Goal: Information Seeking & Learning: Learn about a topic

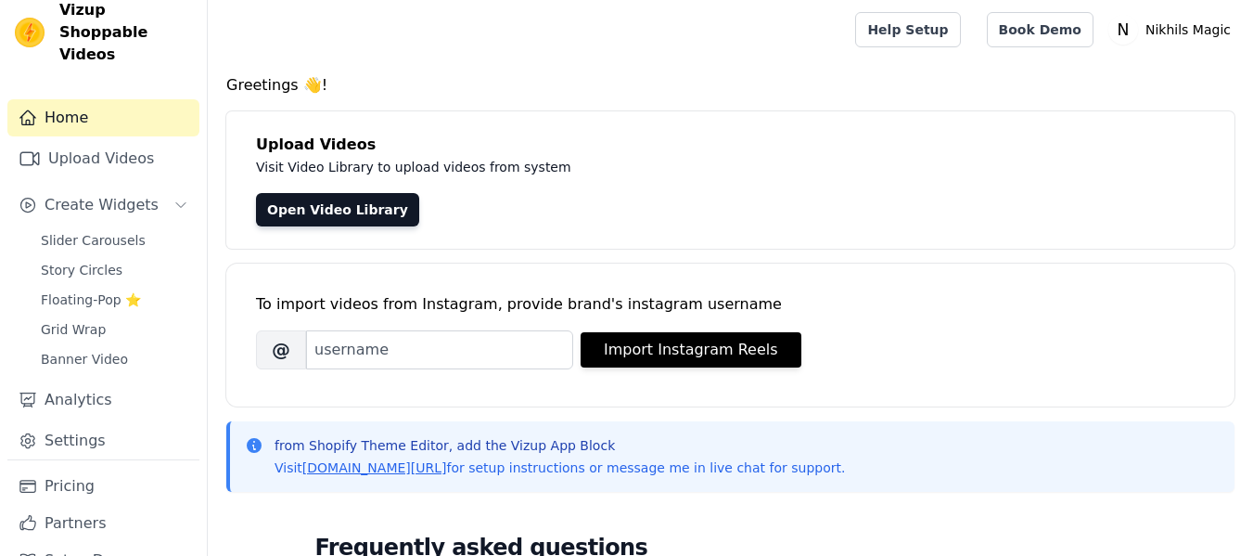
scroll to position [35, 0]
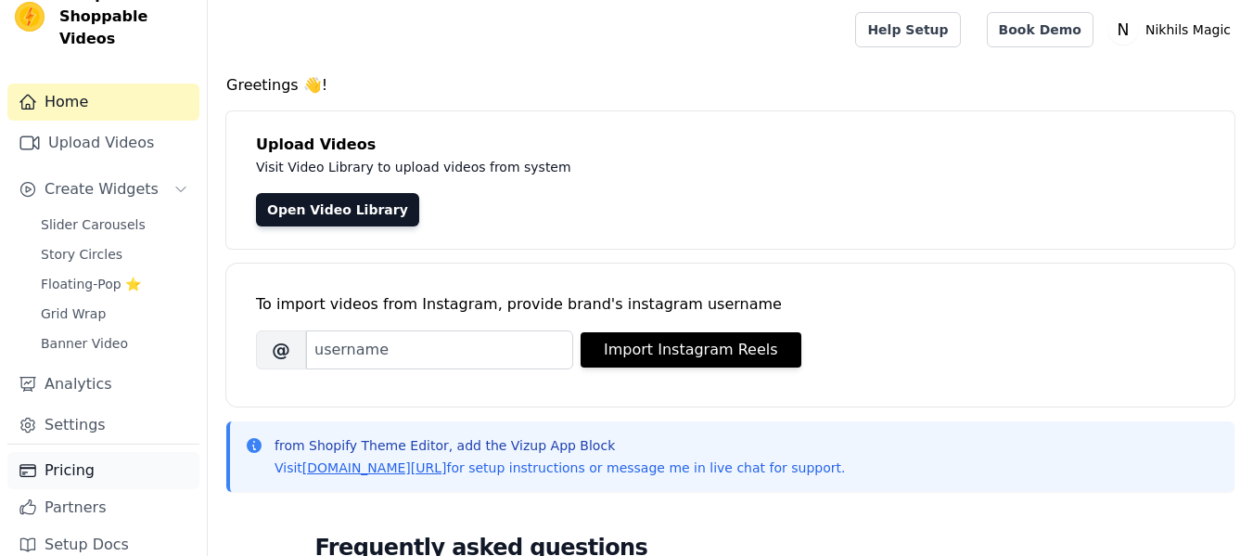
click at [83, 452] on link "Pricing" at bounding box center [103, 470] width 192 height 37
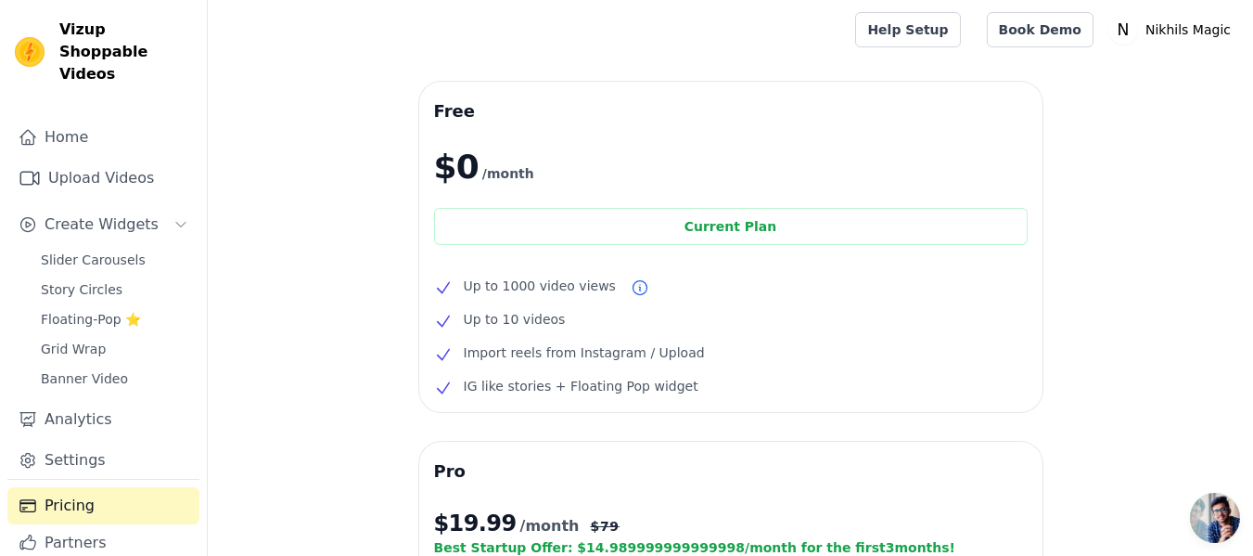
click at [85, 29] on span "Vizup Shoppable Videos" at bounding box center [125, 52] width 133 height 67
copy span "Vizup"
click at [93, 213] on span "Create Widgets" at bounding box center [102, 224] width 114 height 22
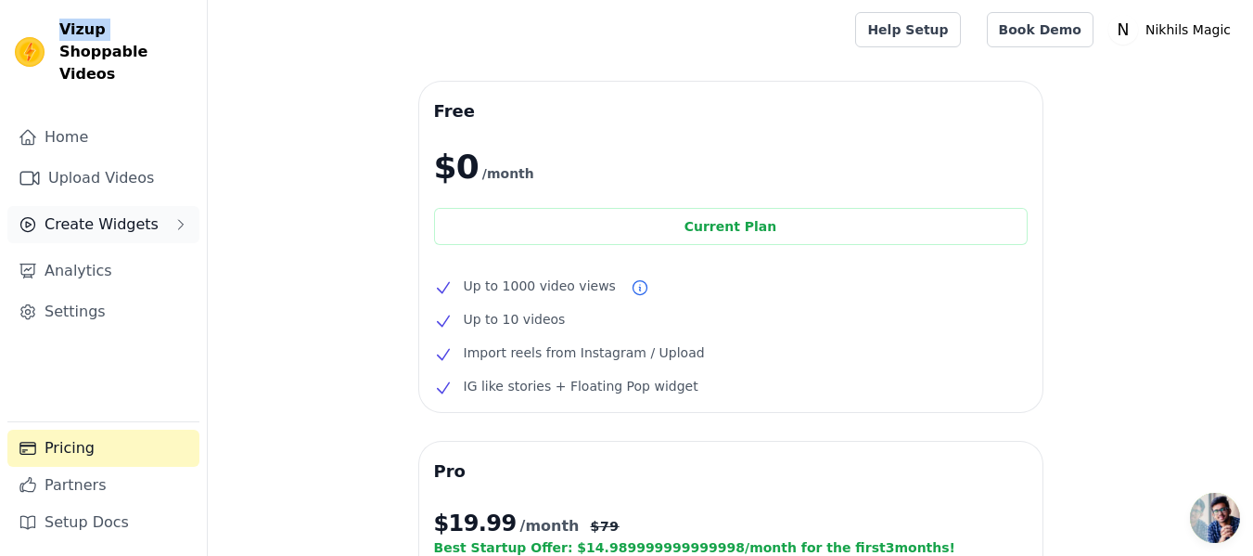
click at [92, 213] on span "Create Widgets" at bounding box center [102, 224] width 114 height 22
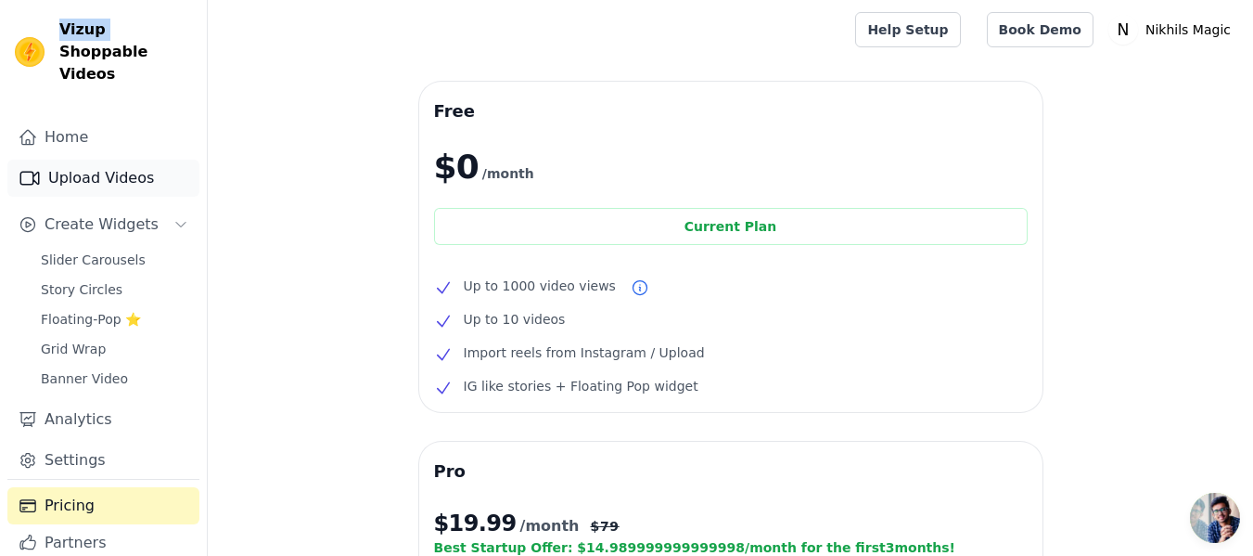
click at [107, 164] on link "Upload Videos" at bounding box center [103, 178] width 192 height 37
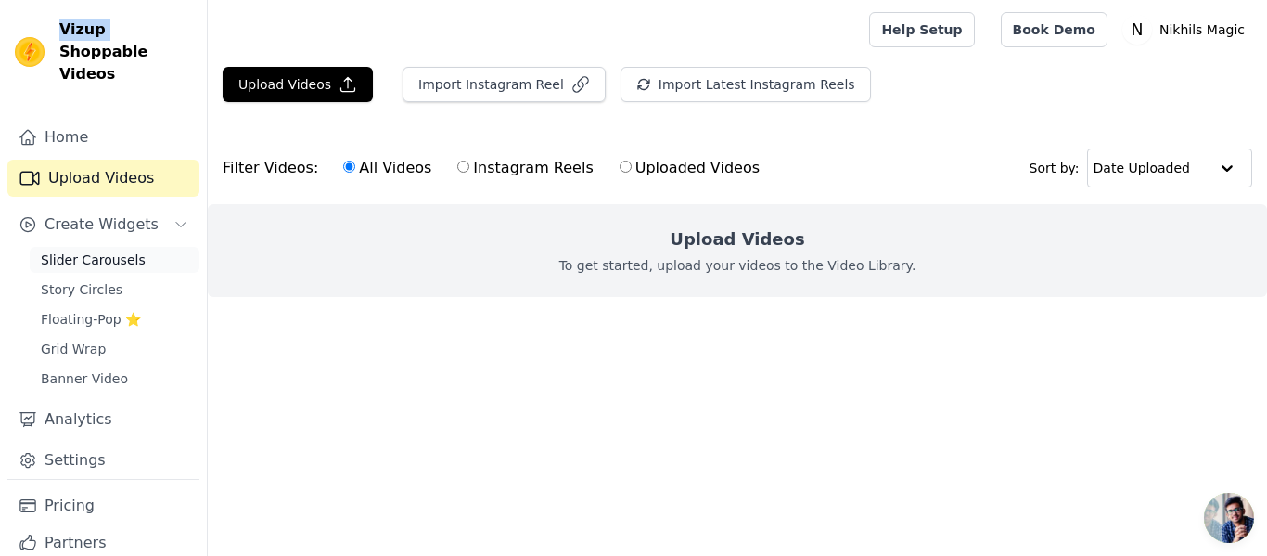
click at [86, 250] on span "Slider Carousels" at bounding box center [93, 259] width 105 height 19
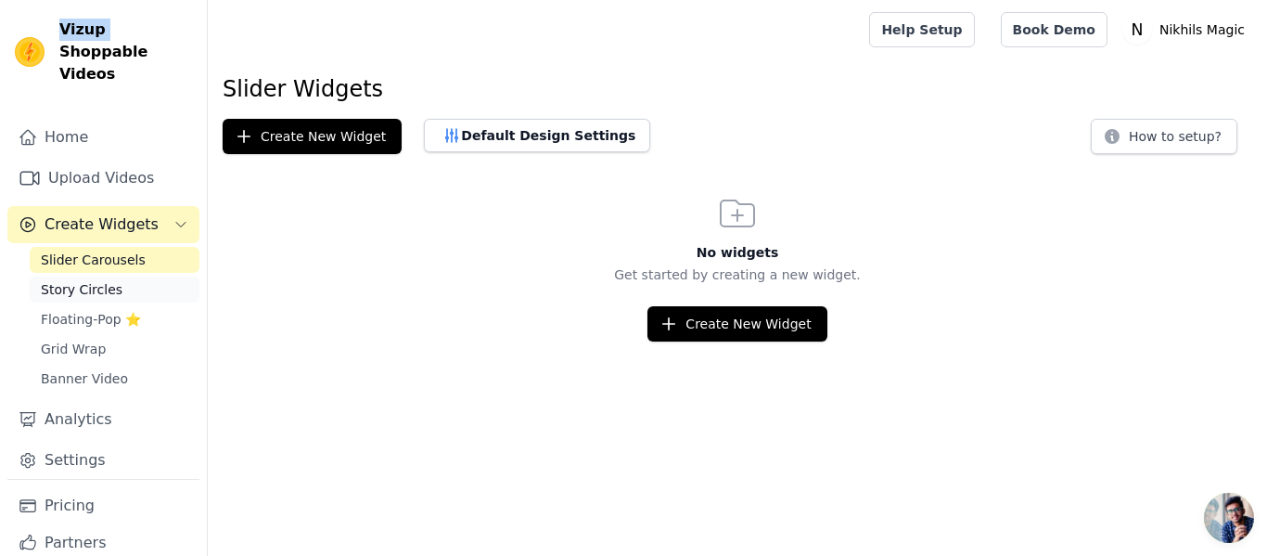
click at [94, 280] on span "Story Circles" at bounding box center [82, 289] width 82 height 19
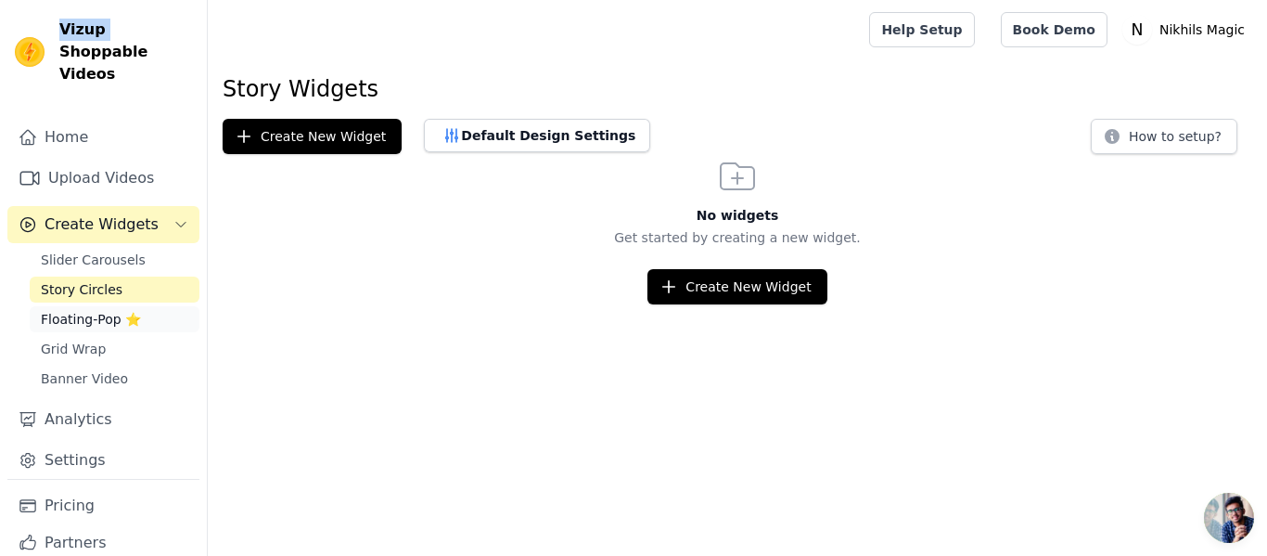
click at [87, 310] on span "Floating-Pop ⭐" at bounding box center [91, 319] width 100 height 19
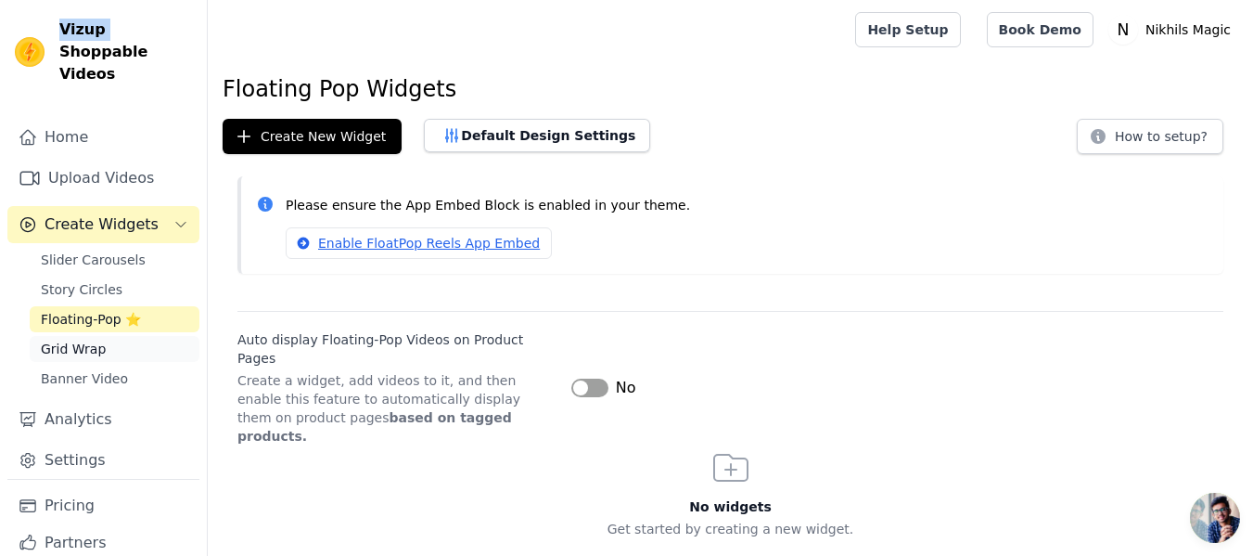
click at [80, 339] on span "Grid Wrap" at bounding box center [73, 348] width 65 height 19
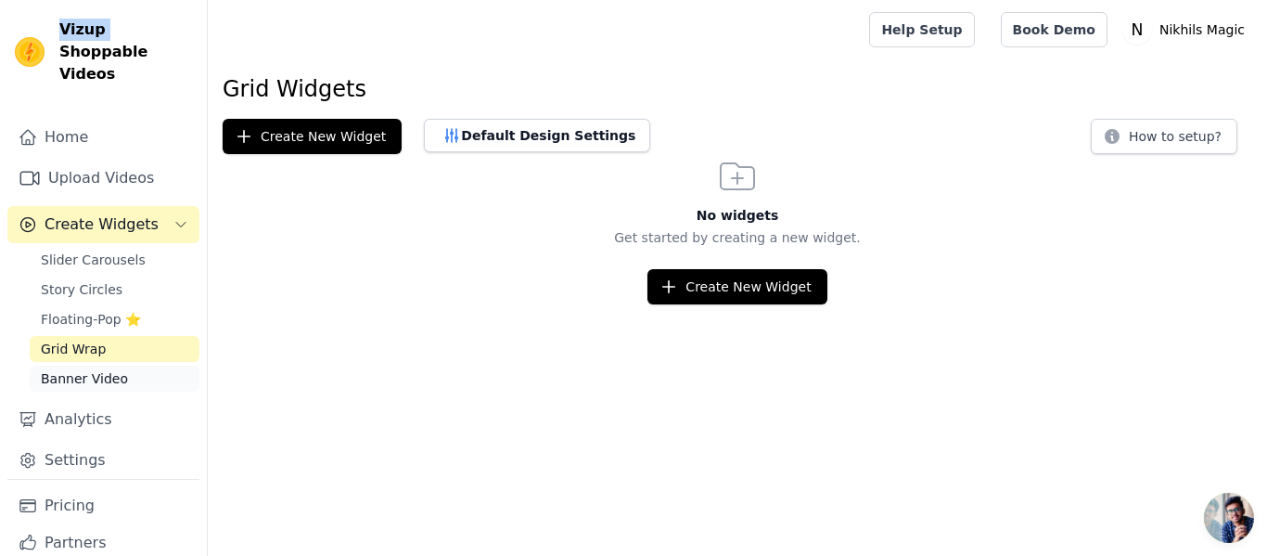
click at [88, 369] on span "Banner Video" at bounding box center [84, 378] width 87 height 19
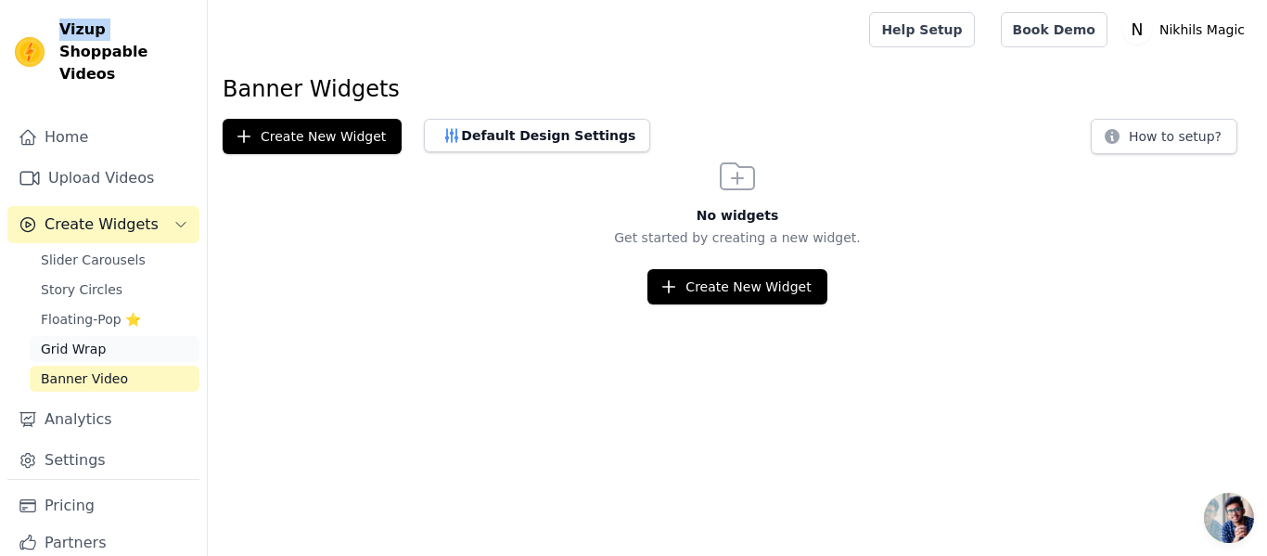
click at [83, 339] on span "Grid Wrap" at bounding box center [73, 348] width 65 height 19
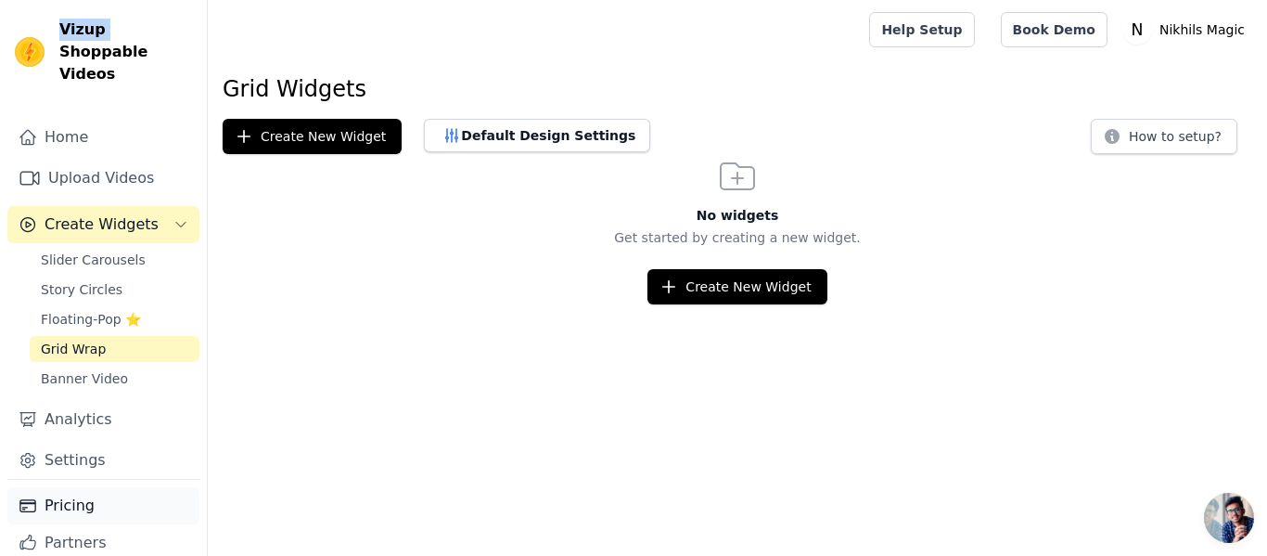
click at [83, 487] on link "Pricing" at bounding box center [103, 505] width 192 height 37
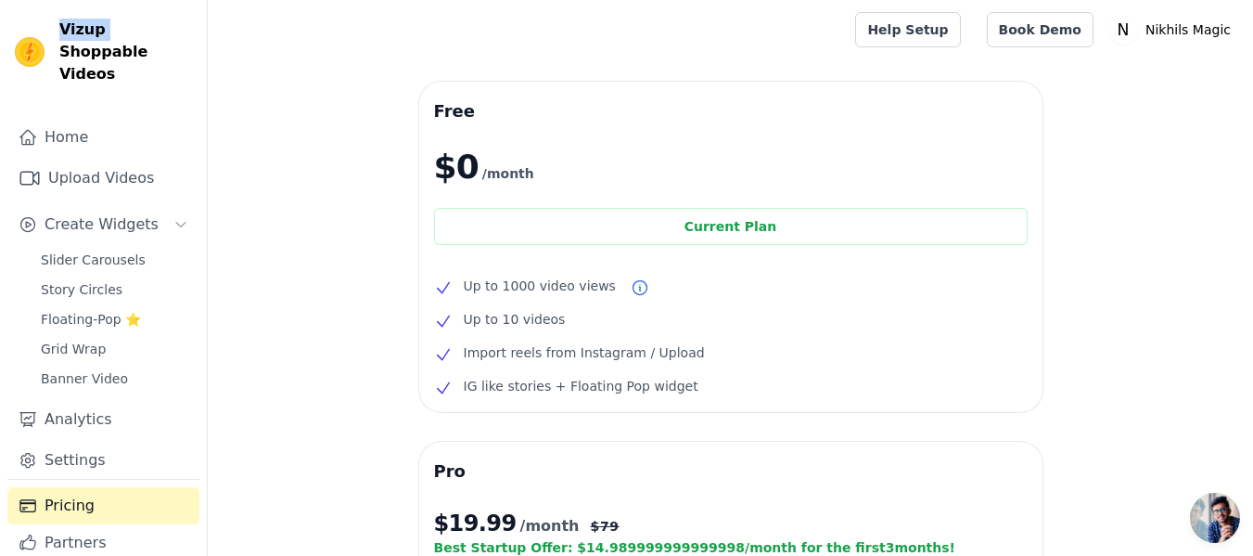
click at [509, 283] on span "Up to 1000 video views" at bounding box center [540, 286] width 152 height 22
click at [775, 329] on li "Up to 10 videos" at bounding box center [731, 319] width 594 height 22
